Goal: Information Seeking & Learning: Learn about a topic

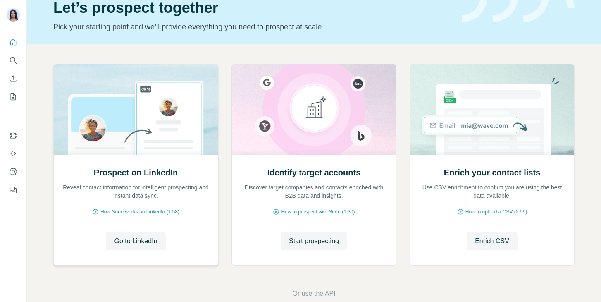
scroll to position [54, 0]
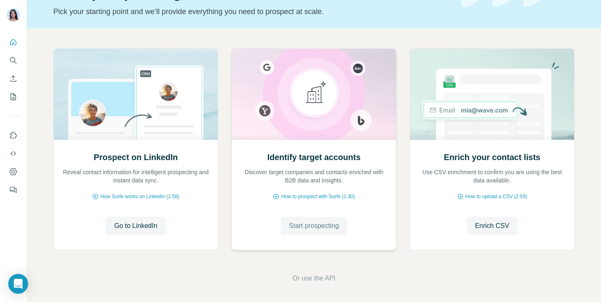
click at [285, 228] on button "Start prospecting" at bounding box center [314, 225] width 67 height 18
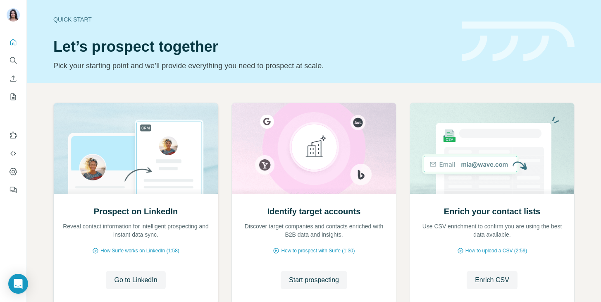
scroll to position [36, 0]
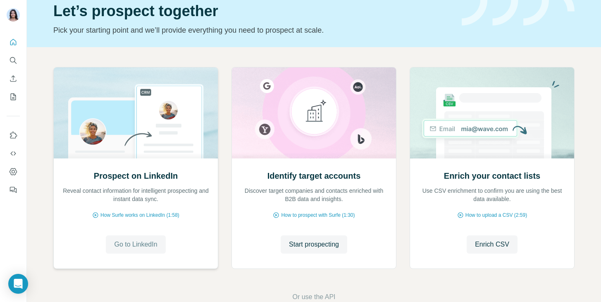
click at [140, 240] on span "Go to LinkedIn" at bounding box center [135, 244] width 43 height 10
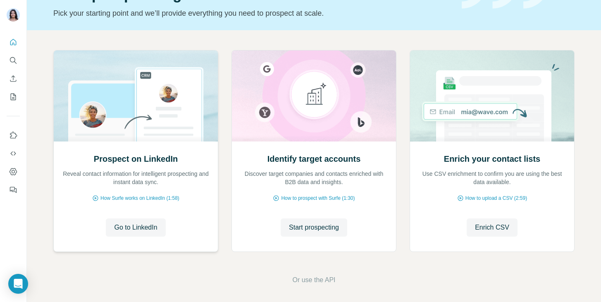
scroll to position [55, 0]
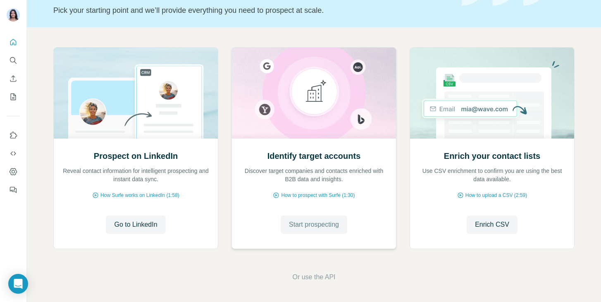
click at [295, 225] on span "Start prospecting" at bounding box center [314, 224] width 50 height 10
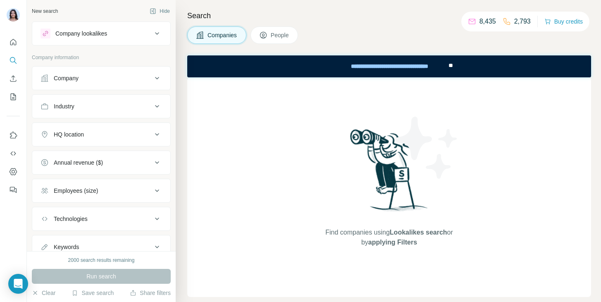
click at [105, 78] on div "Company" at bounding box center [96, 78] width 112 height 8
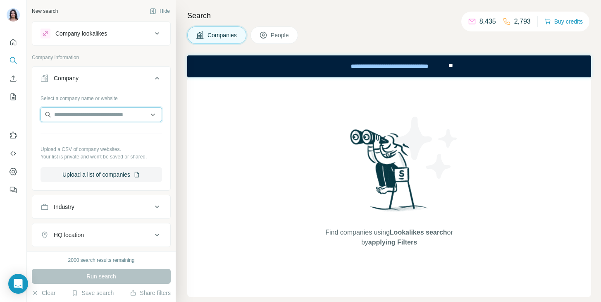
click at [84, 116] on input "text" at bounding box center [100, 114] width 121 height 15
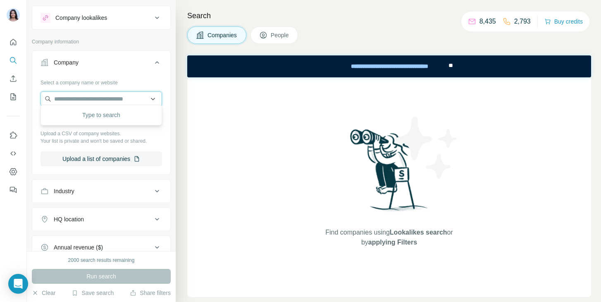
scroll to position [19, 0]
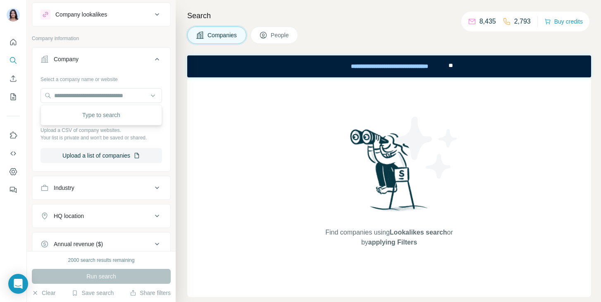
click at [75, 196] on button "Industry" at bounding box center [101, 188] width 138 height 20
click at [76, 210] on input at bounding box center [97, 208] width 102 height 9
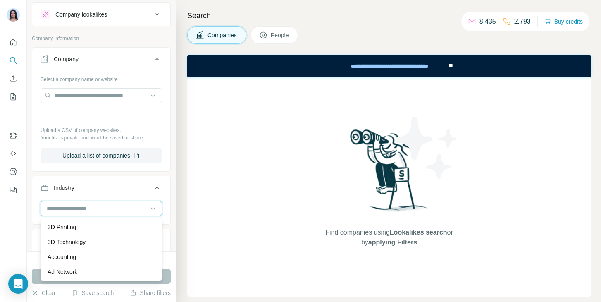
click at [71, 209] on input at bounding box center [97, 208] width 102 height 9
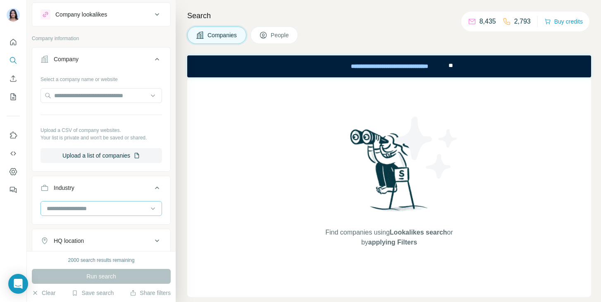
click at [71, 209] on input at bounding box center [97, 208] width 102 height 9
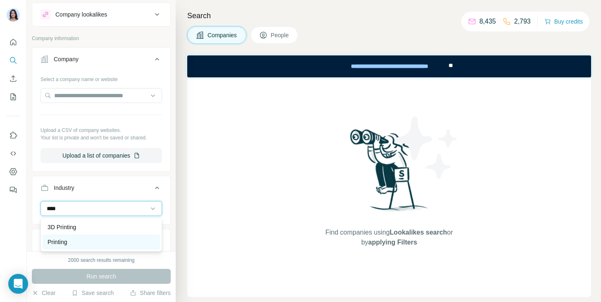
type input "****"
click at [68, 246] on div "Printing" at bounding box center [101, 241] width 117 height 15
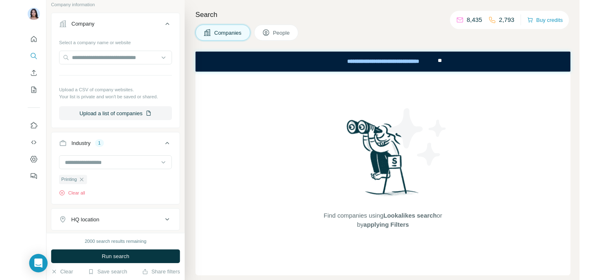
scroll to position [52, 0]
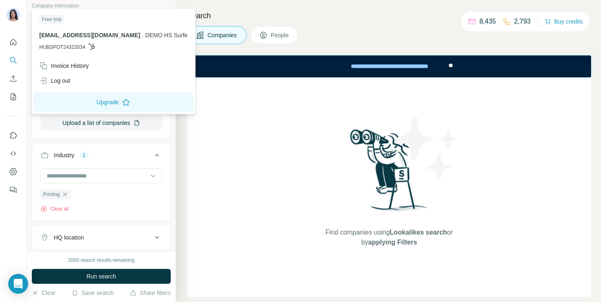
click at [7, 15] on img at bounding box center [13, 14] width 13 height 13
click at [16, 21] on div at bounding box center [13, 15] width 13 height 15
click at [13, 40] on icon "Quick start" at bounding box center [13, 42] width 8 height 8
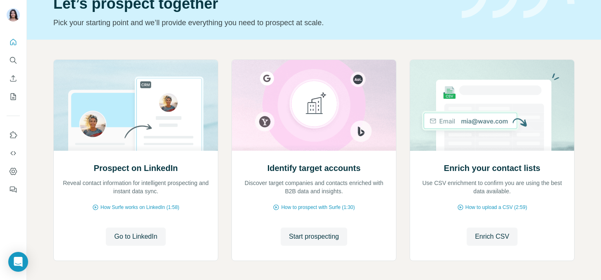
scroll to position [43, 0]
click at [133, 236] on span "Go to LinkedIn" at bounding box center [135, 236] width 43 height 10
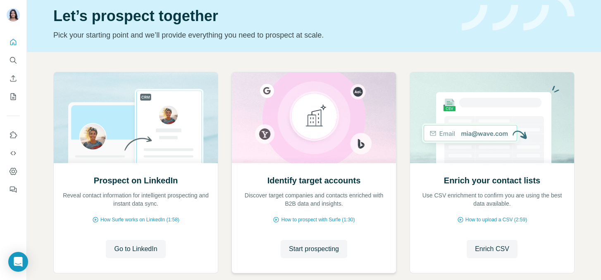
scroll to position [32, 0]
